Goal: Task Accomplishment & Management: Use online tool/utility

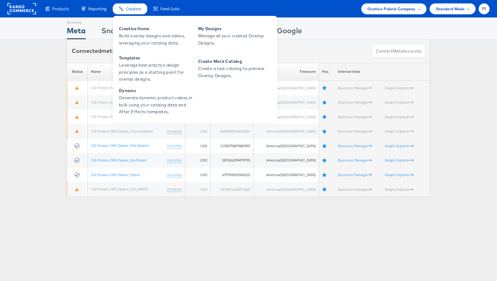
click at [125, 7] on div "Creative" at bounding box center [130, 8] width 34 height 11
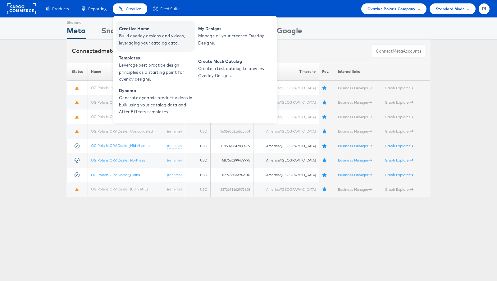
click at [147, 34] on span "Build overlay designs and videos, leveraging your catalog data." at bounding box center [156, 39] width 75 height 14
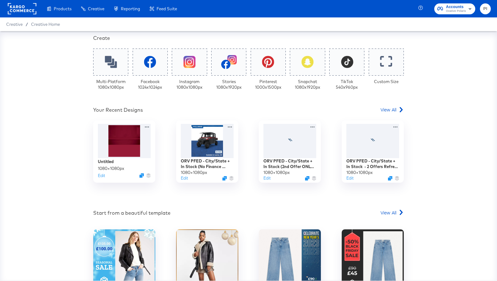
scroll to position [127, 0]
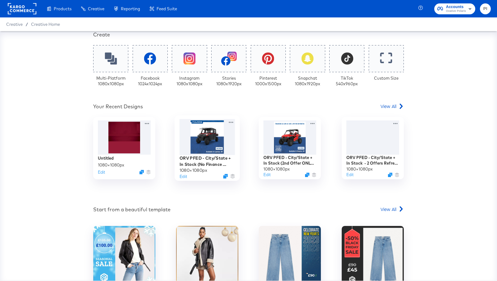
click at [208, 136] on div at bounding box center [207, 137] width 56 height 36
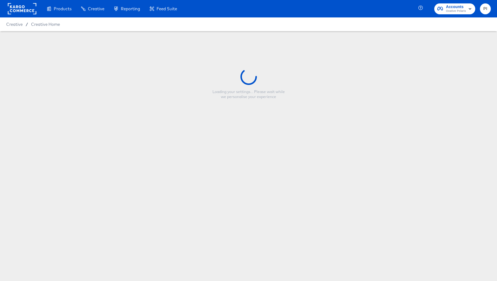
type input "ORV PFED - City/State + In Stock (No Finance Offer) + snowflake fix"
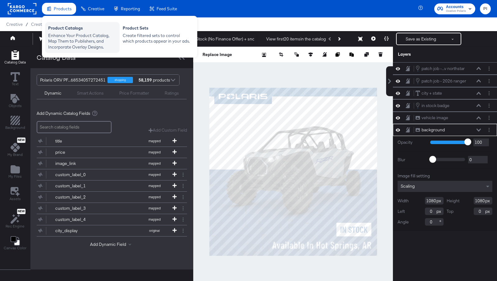
click at [74, 31] on div "Product Catalogs" at bounding box center [82, 28] width 68 height 7
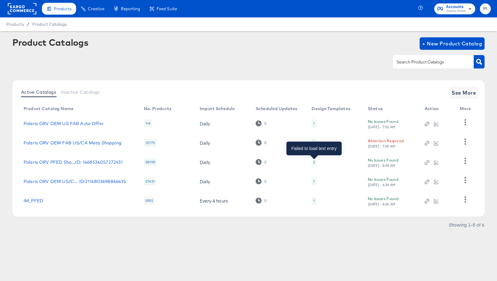
click at [315, 164] on div "2" at bounding box center [314, 161] width 2 height 5
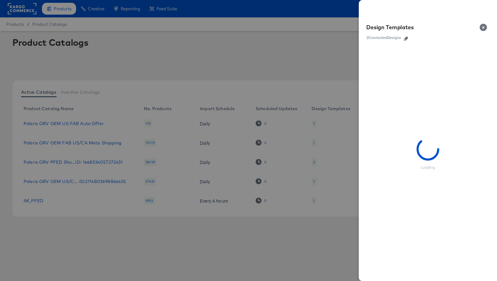
click at [409, 39] on button "button" at bounding box center [405, 38] width 9 height 4
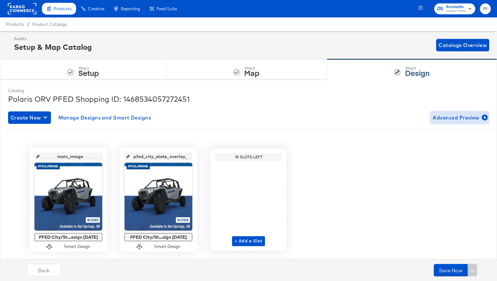
click at [479, 118] on span "Advanced Preview" at bounding box center [460, 117] width 54 height 9
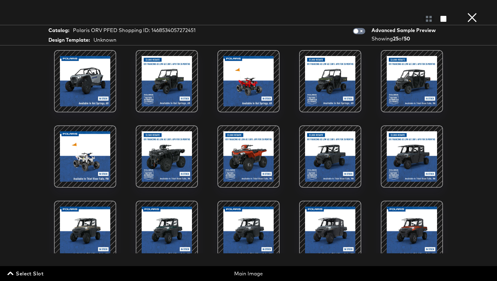
click at [469, 12] on button "×" at bounding box center [472, 6] width 12 height 12
